Goal: Information Seeking & Learning: Learn about a topic

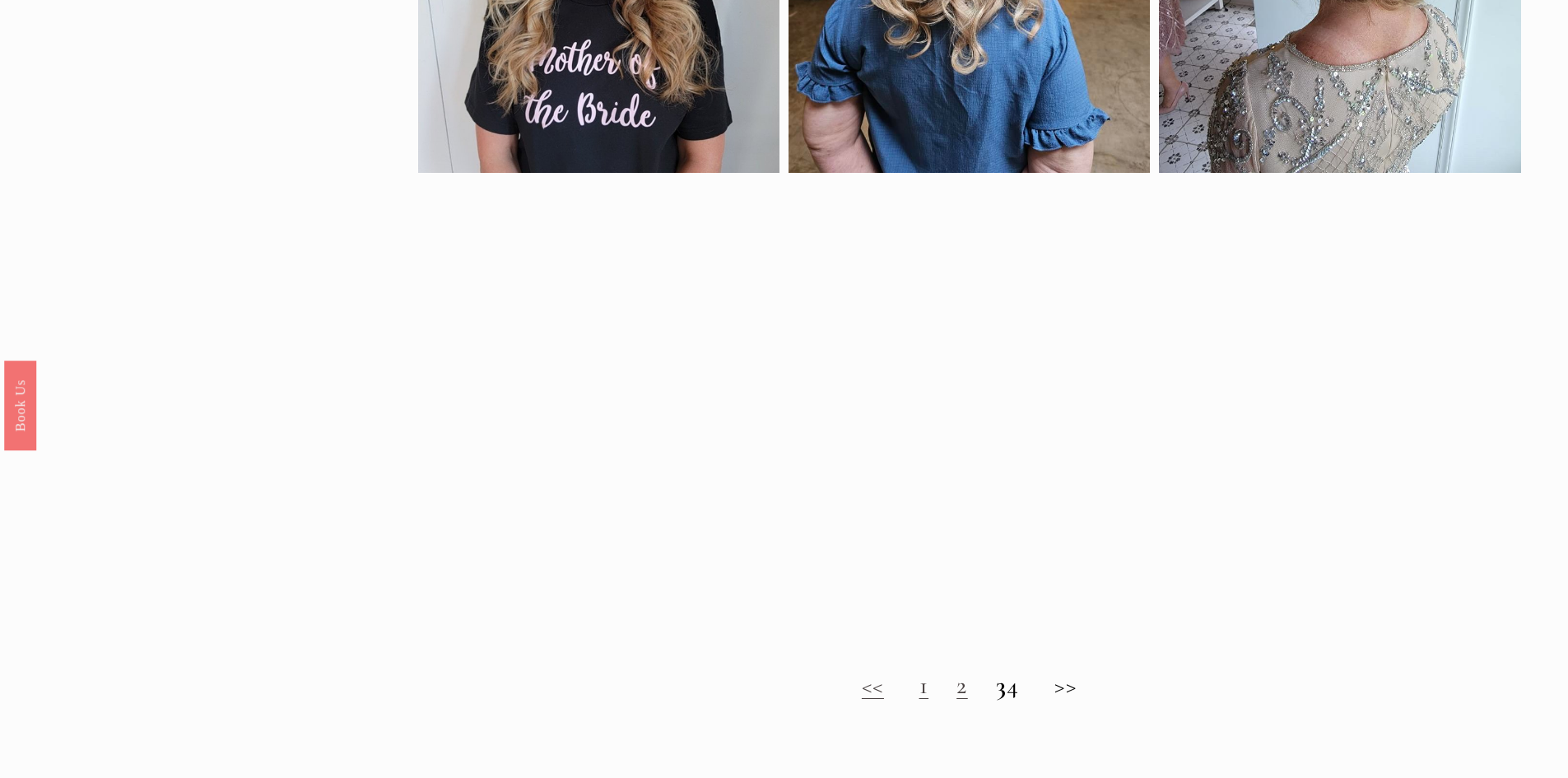
scroll to position [1481, 0]
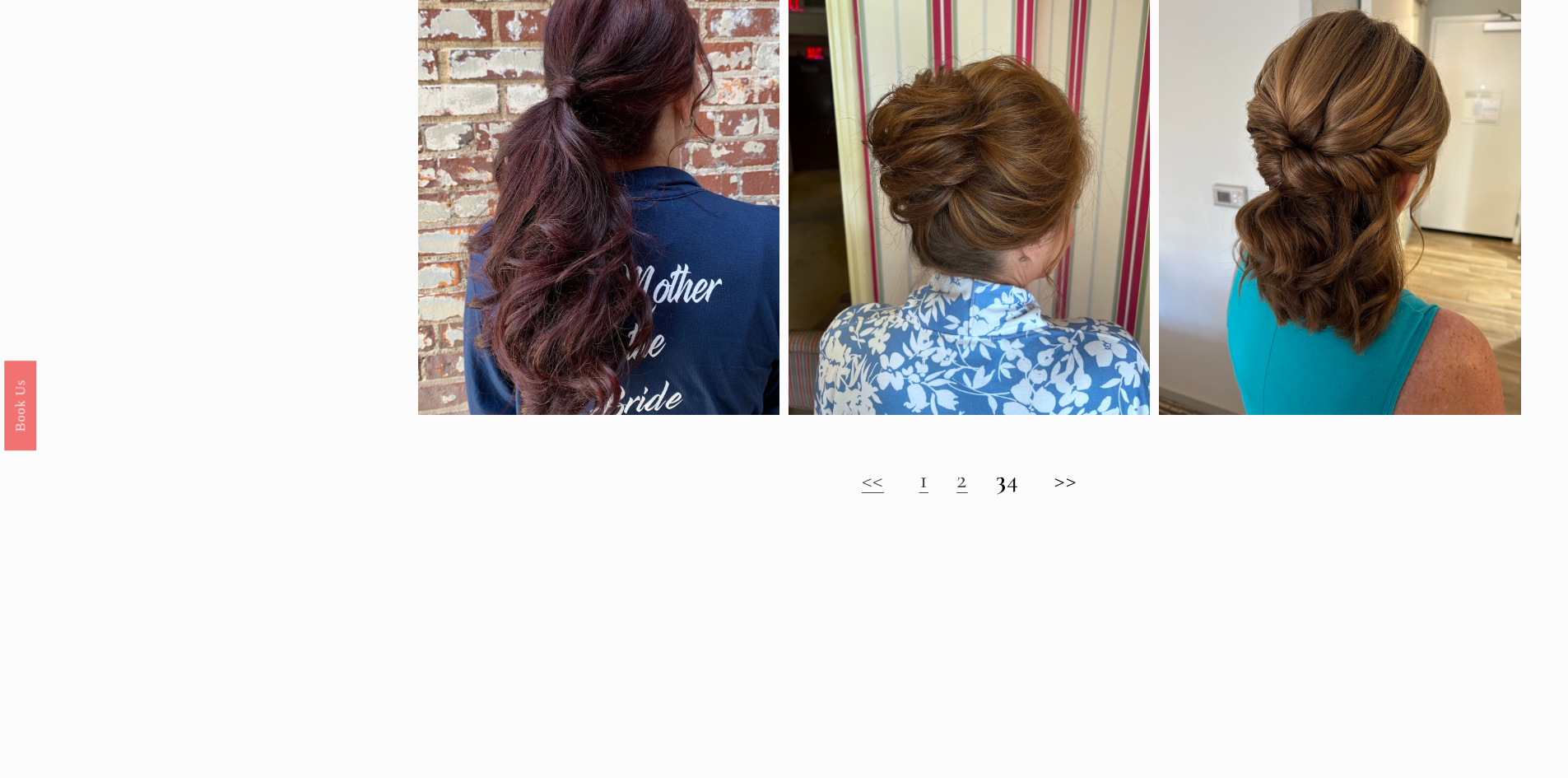
click at [957, 494] on link "2" at bounding box center [962, 479] width 12 height 30
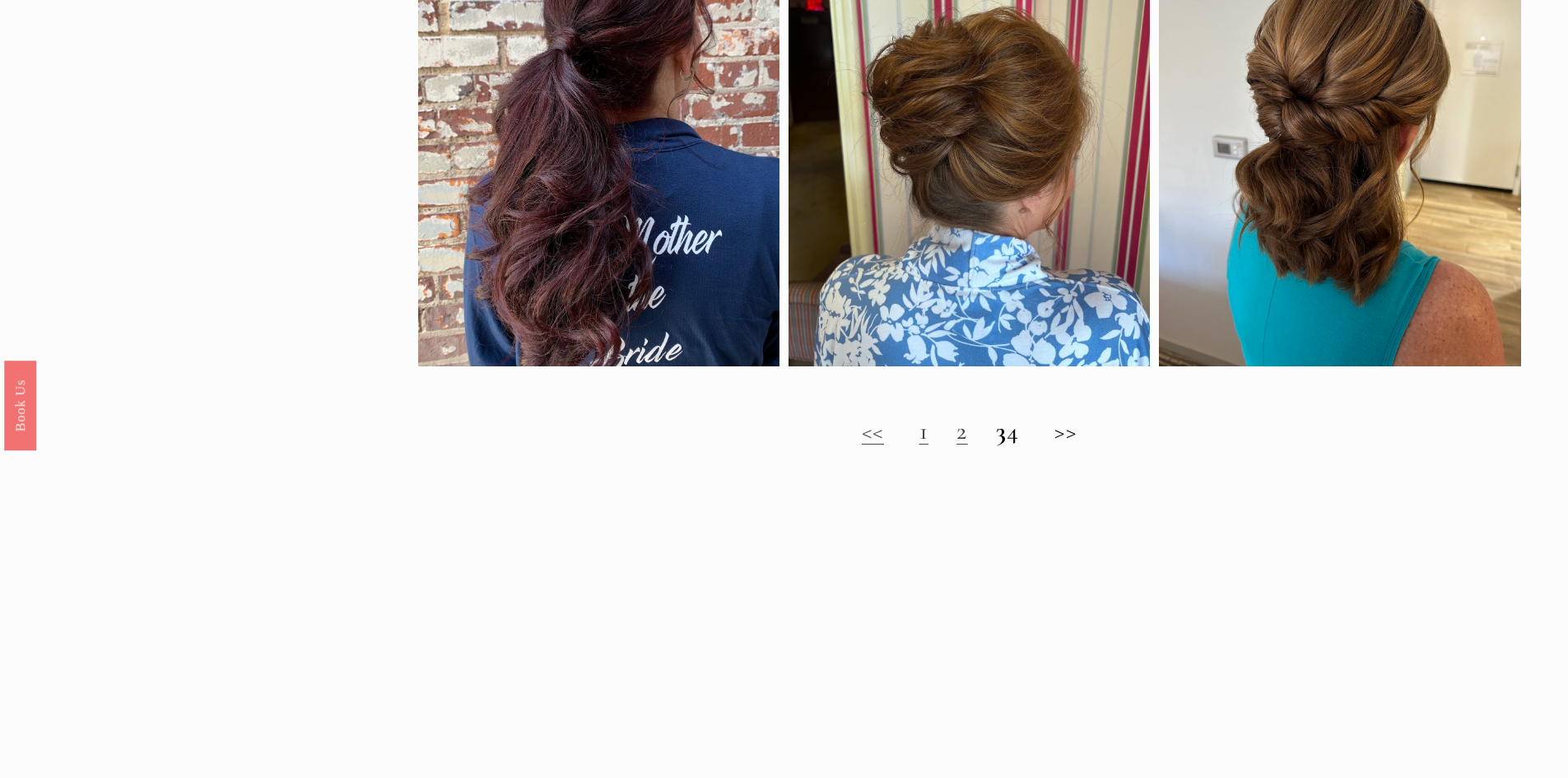
scroll to position [1728, 0]
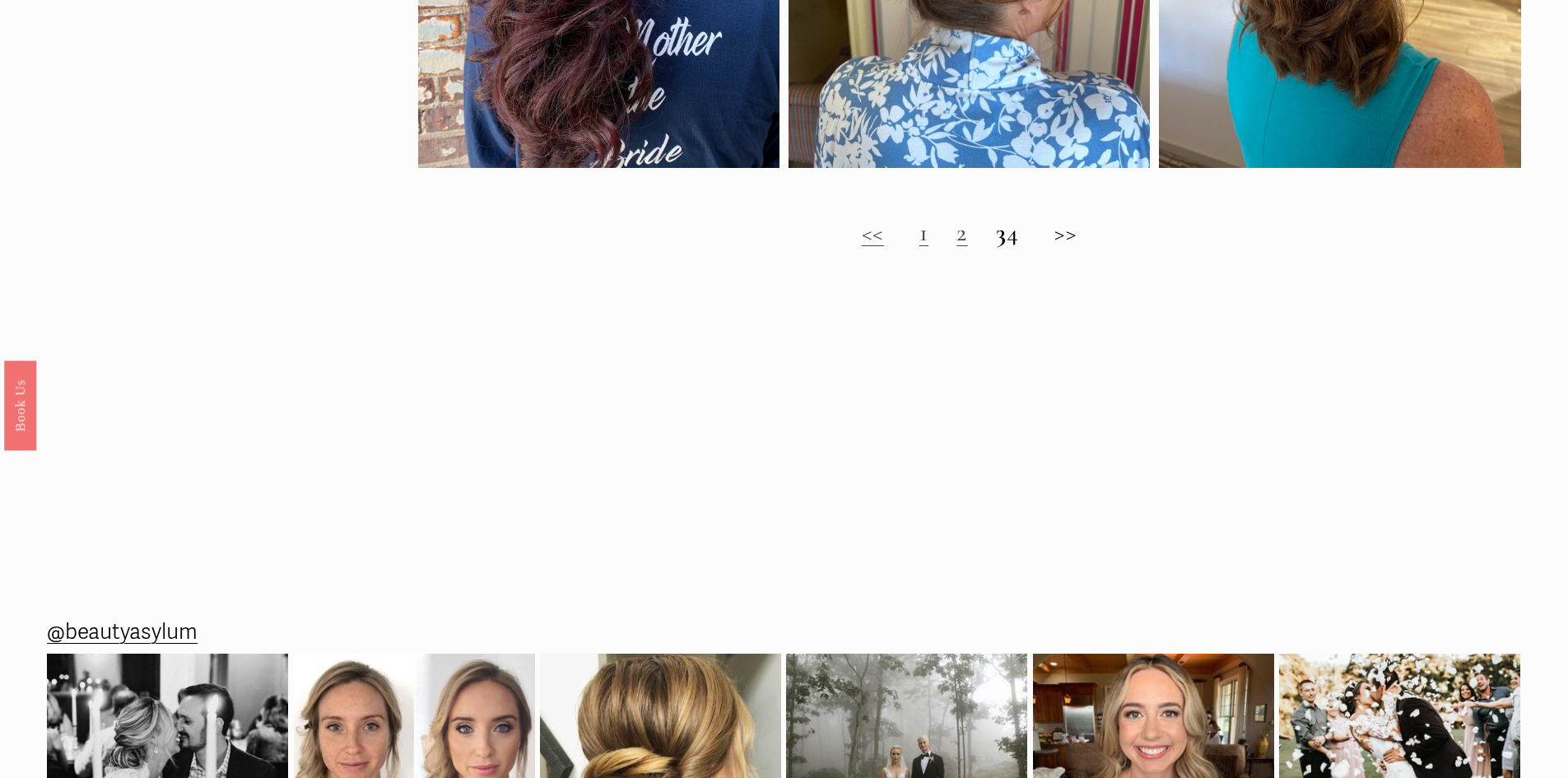
click at [996, 248] on strong "3" at bounding box center [1001, 232] width 12 height 30
click at [996, 243] on strong "3" at bounding box center [1001, 232] width 12 height 30
click at [862, 245] on link "<<" at bounding box center [873, 232] width 22 height 30
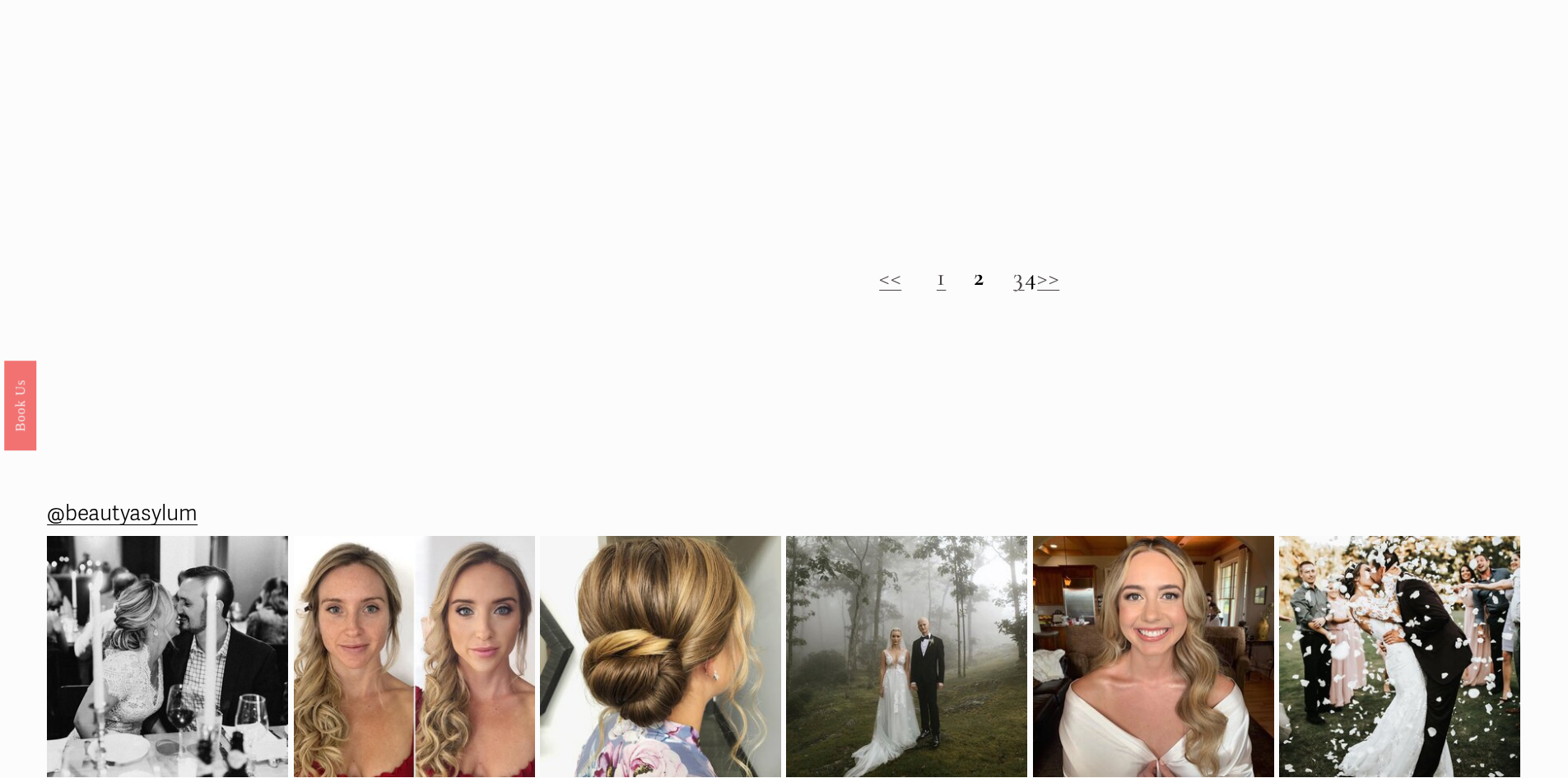
scroll to position [1728, 0]
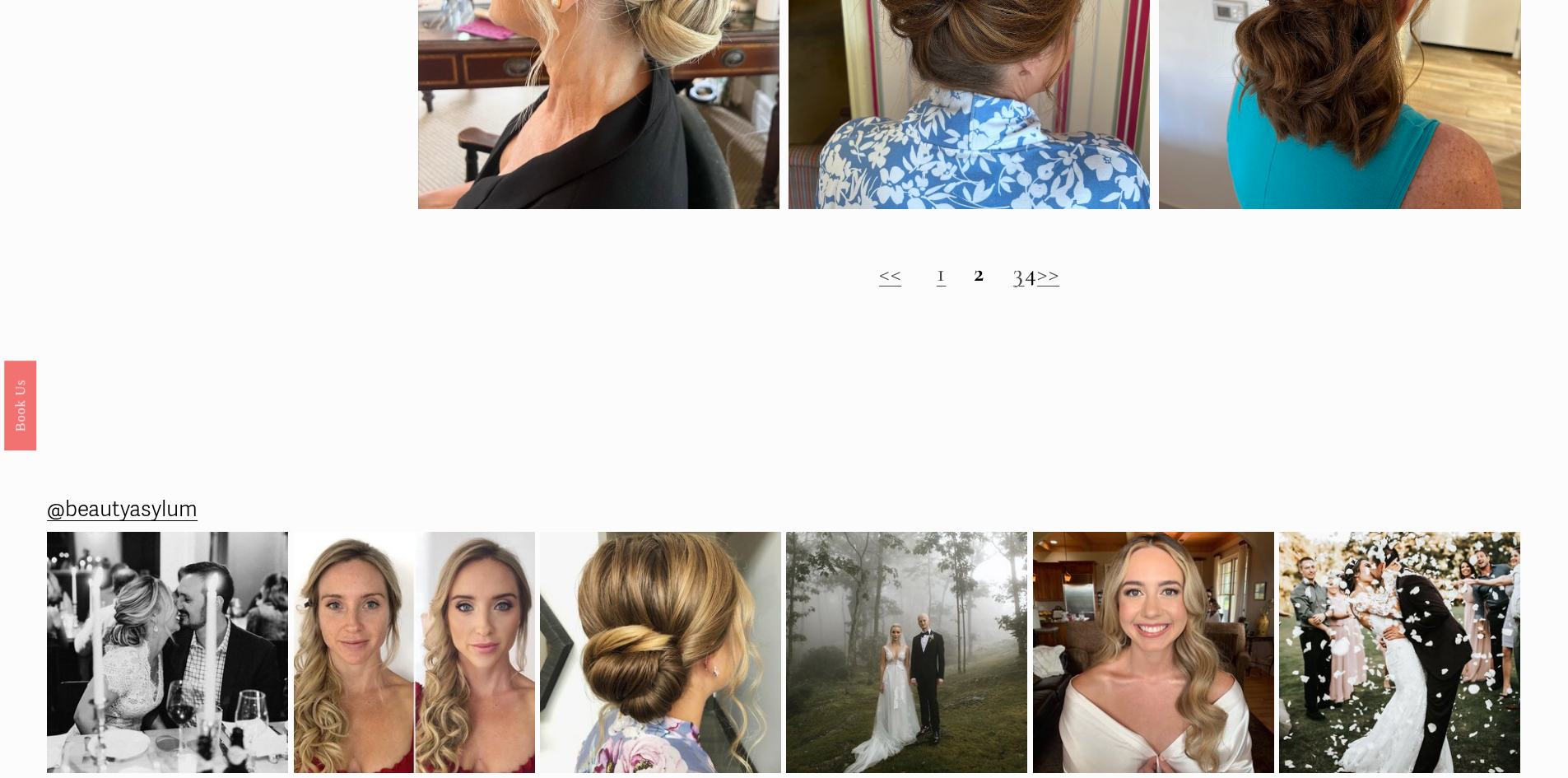
click at [973, 286] on strong "2" at bounding box center [979, 272] width 12 height 30
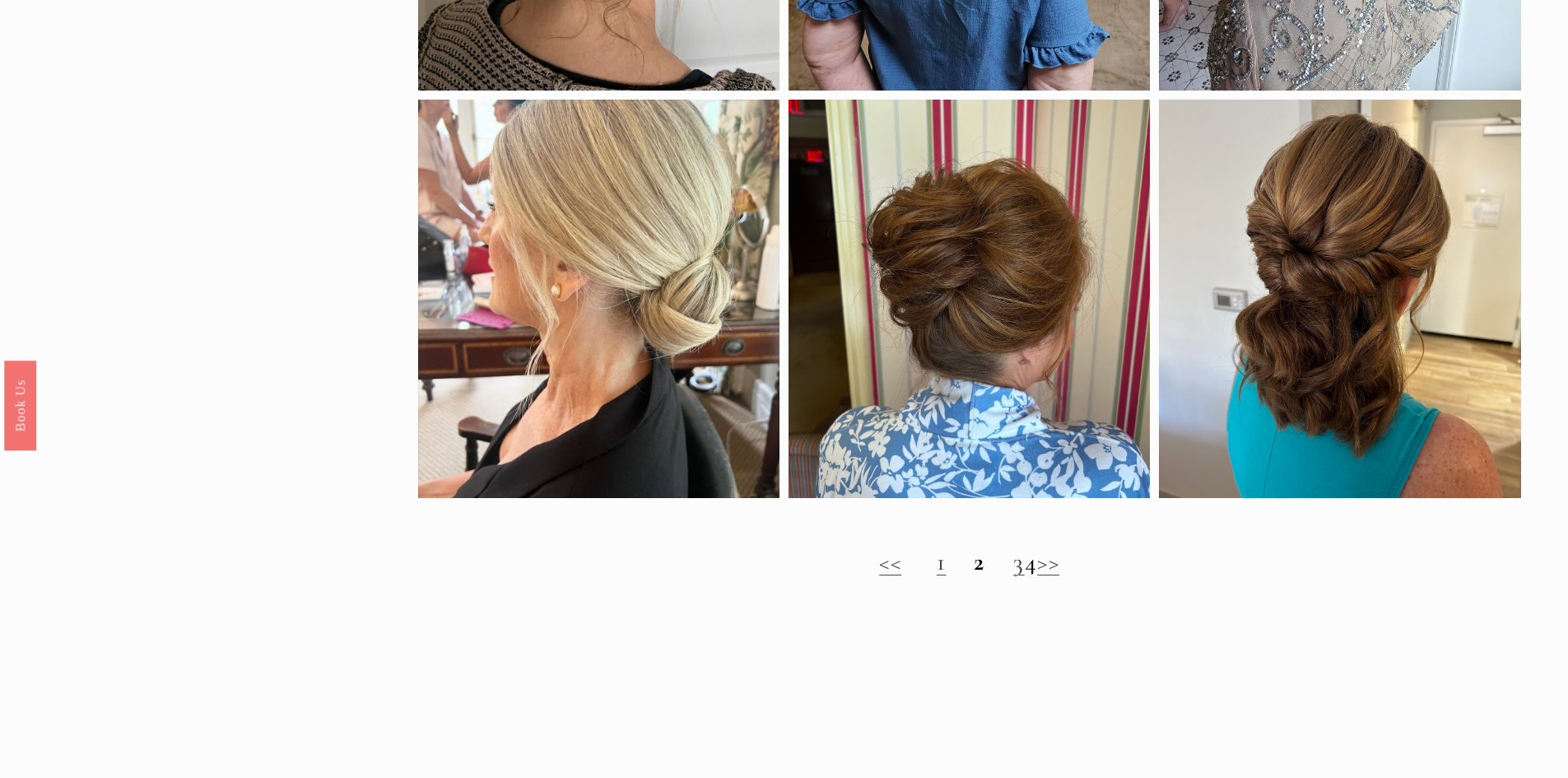
scroll to position [1481, 0]
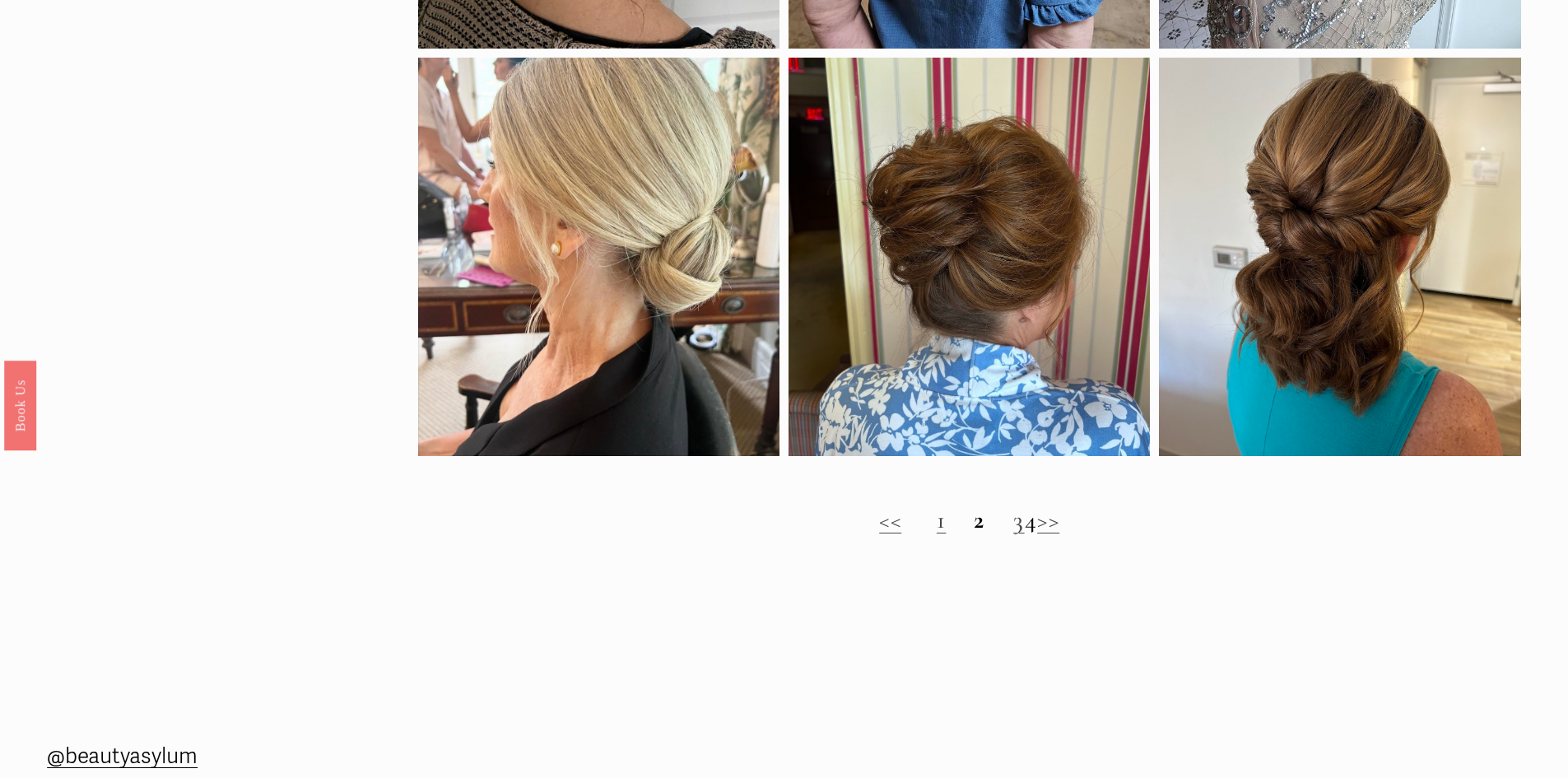
click at [1013, 535] on link "3" at bounding box center [1019, 519] width 12 height 30
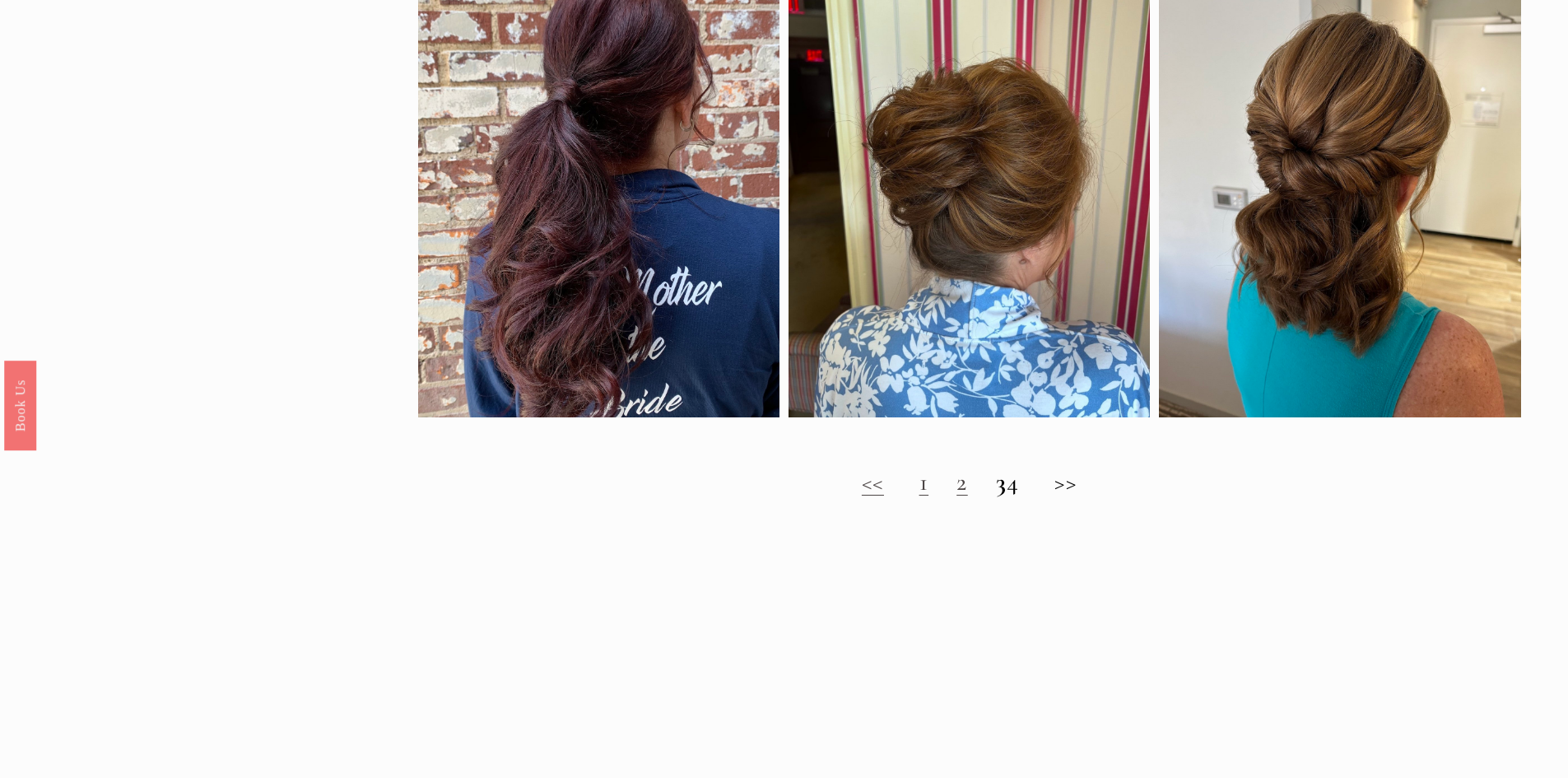
scroll to position [1481, 0]
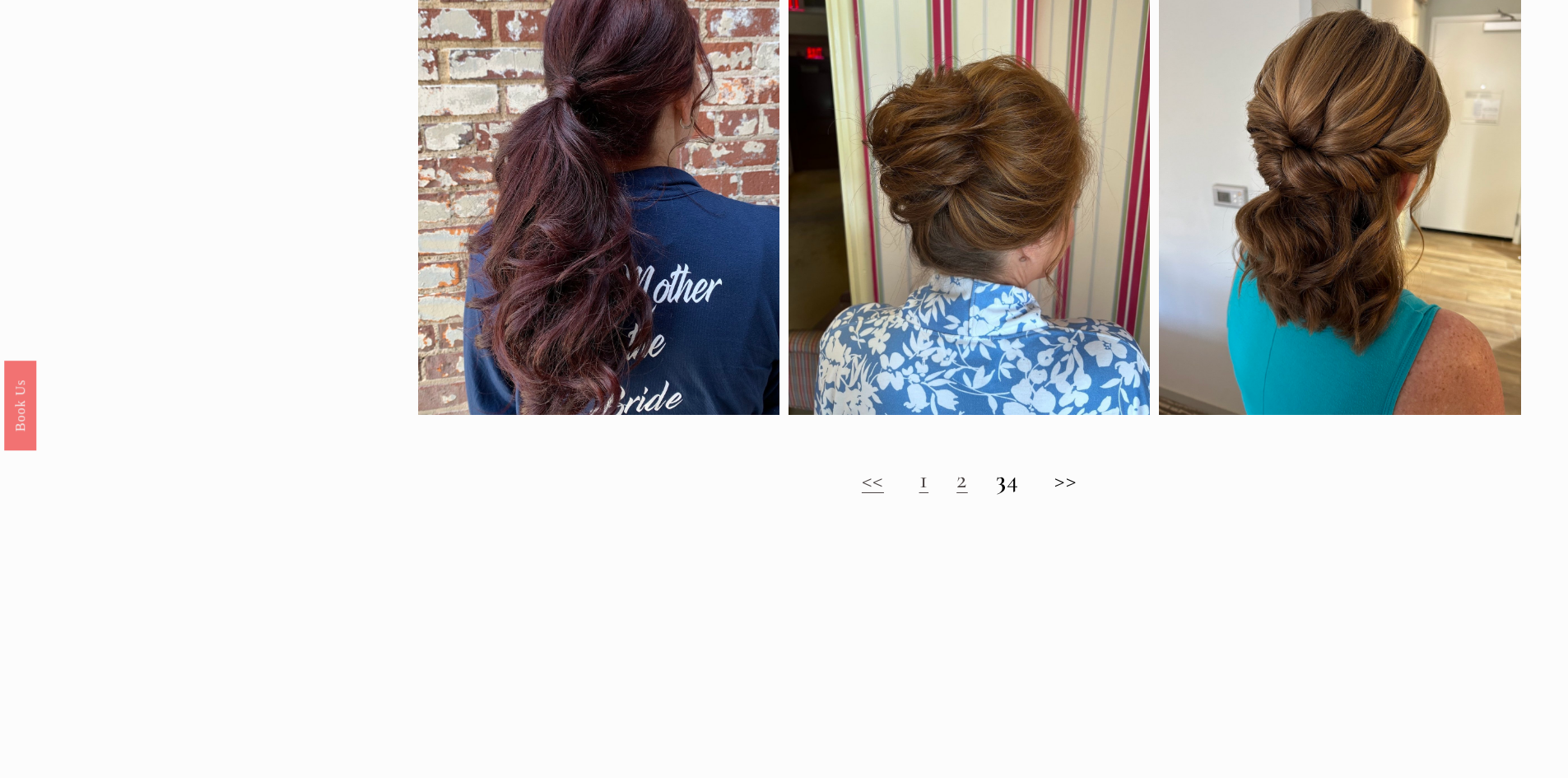
click at [1028, 490] on h2 "<< 1 2 3 4 >>" at bounding box center [970, 480] width 1103 height 29
click at [1084, 489] on h2 "<< 1 2 3 4 >>" at bounding box center [970, 480] width 1103 height 29
click at [1075, 485] on h2 "<< 1 2 3 4 >>" at bounding box center [970, 480] width 1103 height 29
